Goal: Transaction & Acquisition: Book appointment/travel/reservation

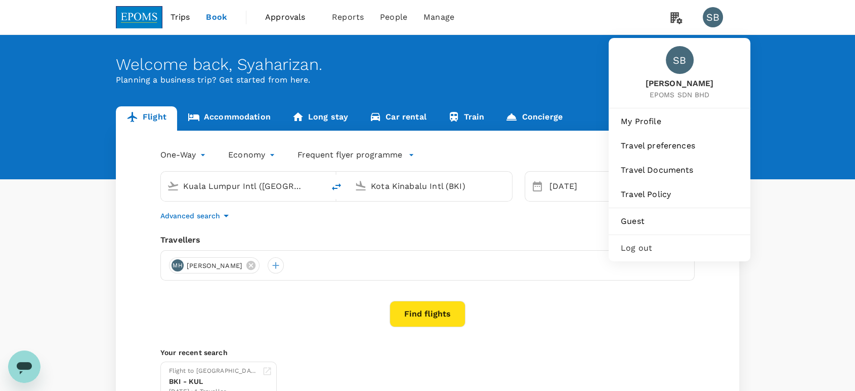
click at [650, 242] on span "Log out" at bounding box center [679, 248] width 117 height 12
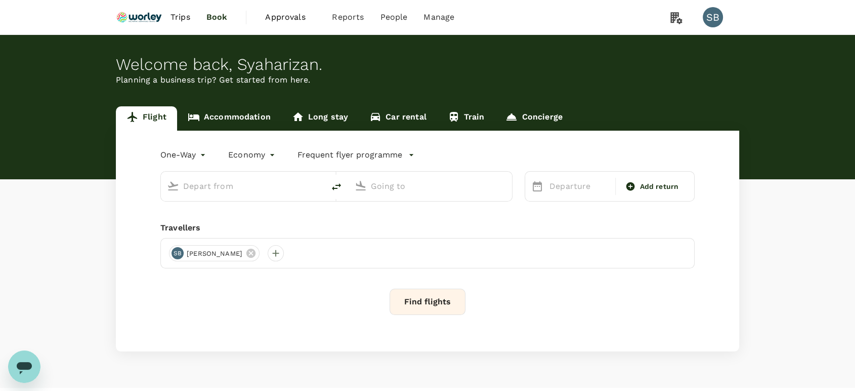
type input "roundtrip"
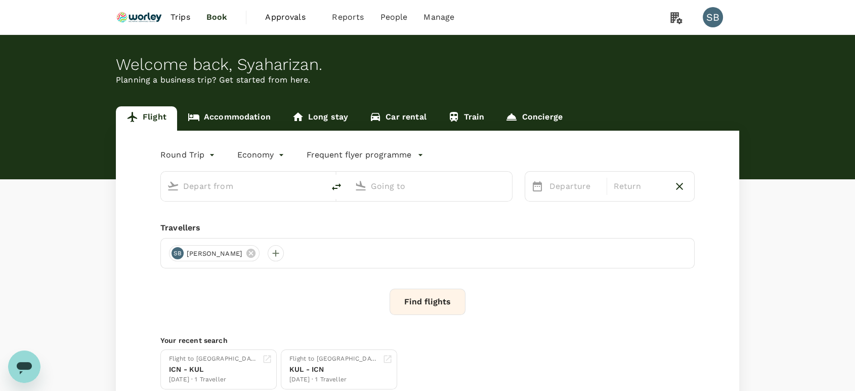
type input "Abu Dhabi Intl (AUH)"
type input "Kuala Lumpur Intl ([GEOGRAPHIC_DATA])"
